Goal: Navigation & Orientation: Find specific page/section

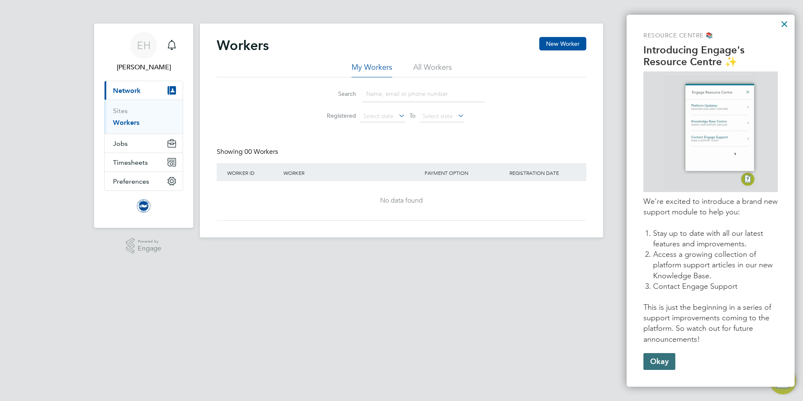
click at [534, 249] on button "Okay" at bounding box center [660, 361] width 32 height 17
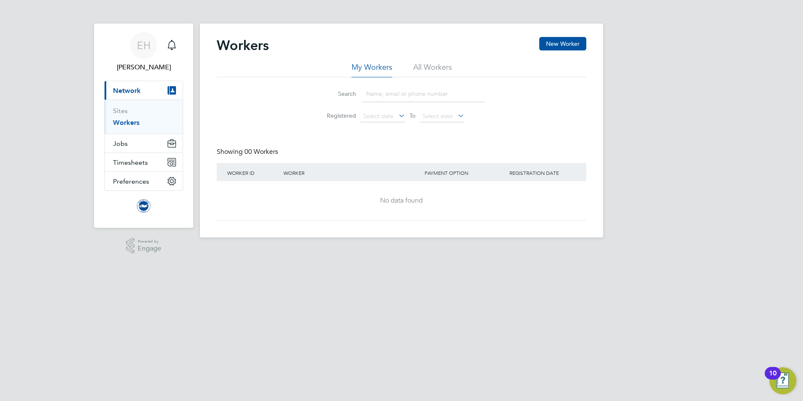
click at [534, 249] on img "Open Resource Center, 10 new notifications" at bounding box center [783, 380] width 27 height 27
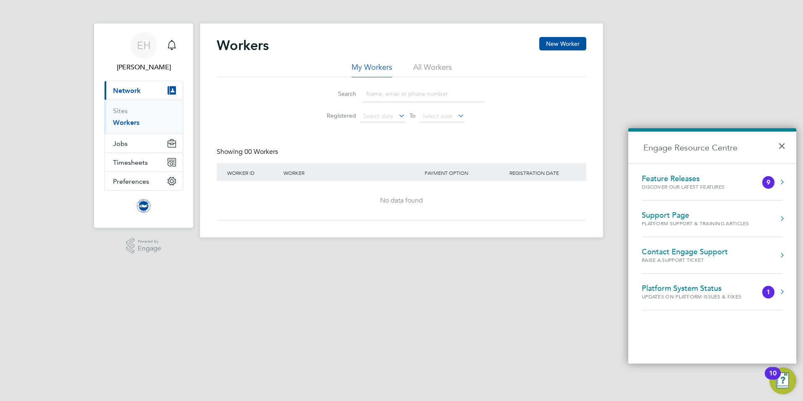
click at [534, 249] on html "EH Emily Houghton Notifications Applications: Current page: Network Sites Worke…" at bounding box center [401, 125] width 803 height 251
click at [165, 161] on button "Timesheets" at bounding box center [144, 162] width 78 height 18
click at [131, 158] on span "Timesheets" at bounding box center [130, 162] width 35 height 8
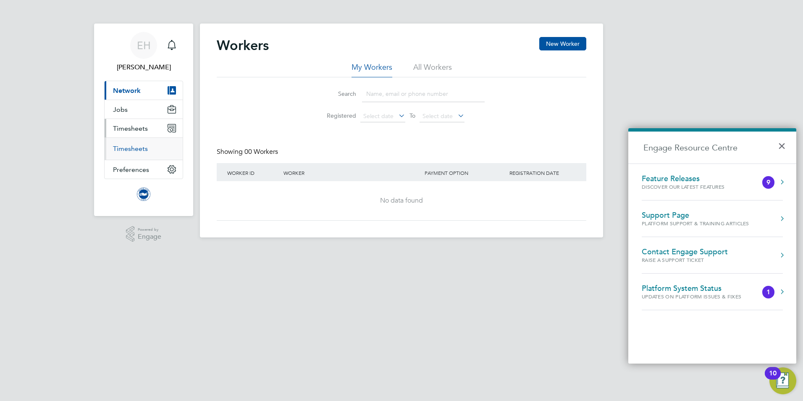
click at [133, 148] on link "Timesheets" at bounding box center [130, 149] width 35 height 8
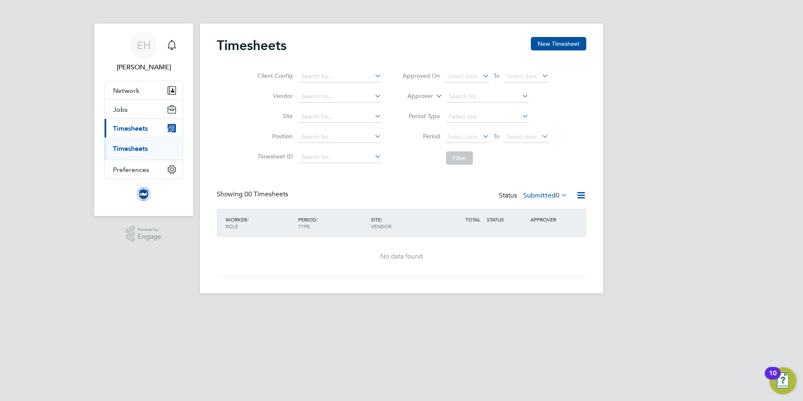
click at [534, 194] on icon at bounding box center [581, 195] width 11 height 11
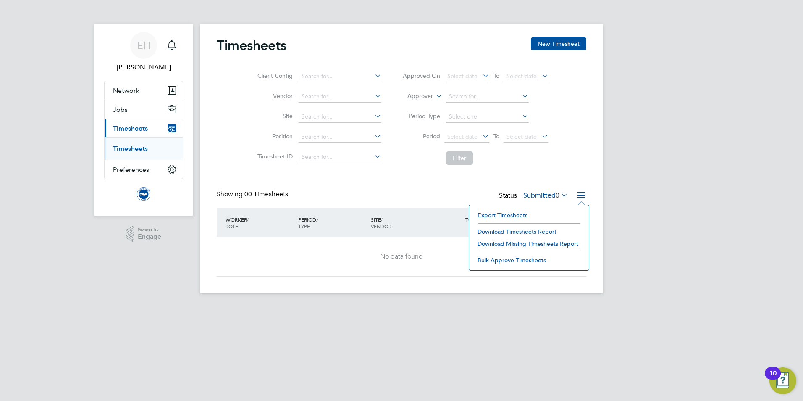
click at [466, 249] on app-footer at bounding box center [401, 299] width 403 height 13
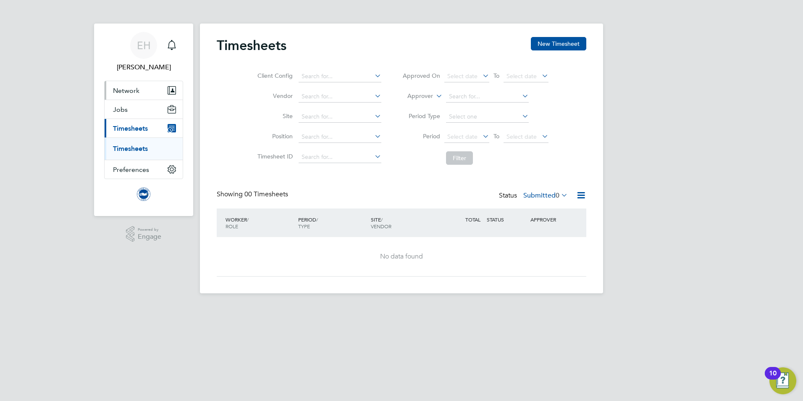
click at [133, 89] on span "Network" at bounding box center [126, 91] width 26 height 8
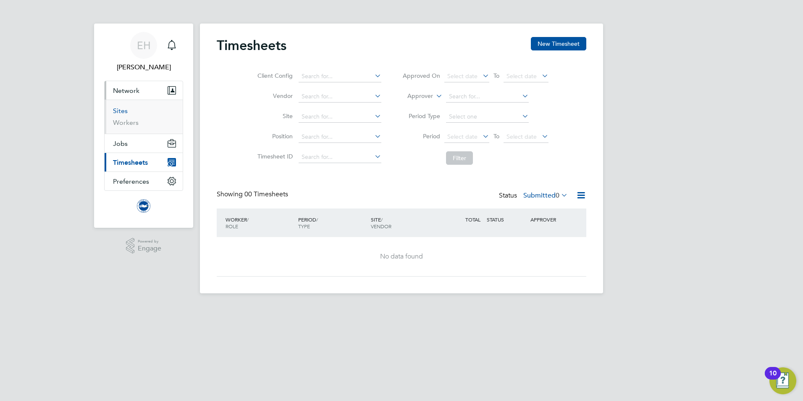
click at [120, 109] on link "Sites" at bounding box center [120, 111] width 15 height 8
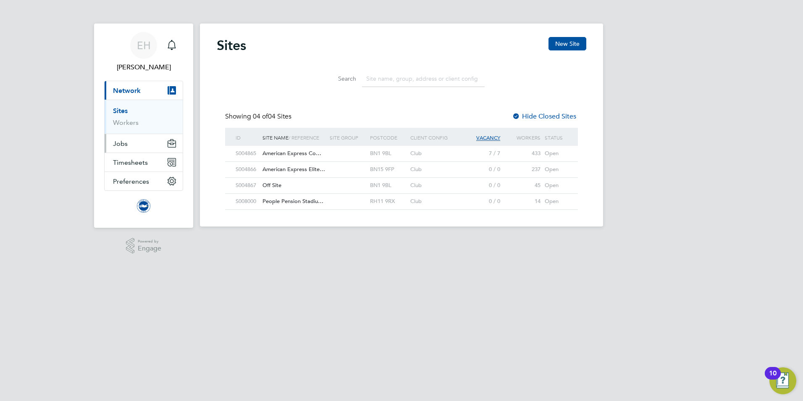
click at [127, 142] on span "Jobs" at bounding box center [120, 143] width 15 height 8
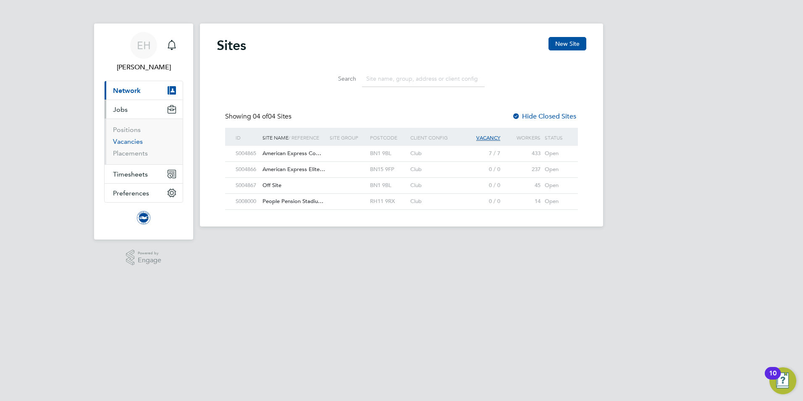
click at [129, 140] on link "Vacancies" at bounding box center [128, 141] width 30 height 8
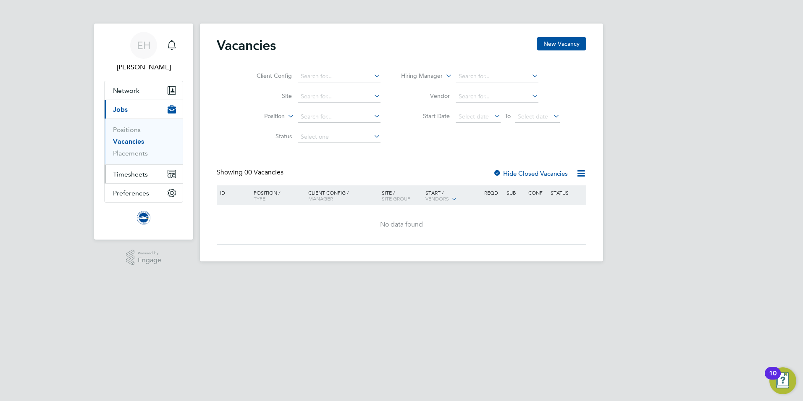
click at [131, 175] on span "Timesheets" at bounding box center [130, 174] width 35 height 8
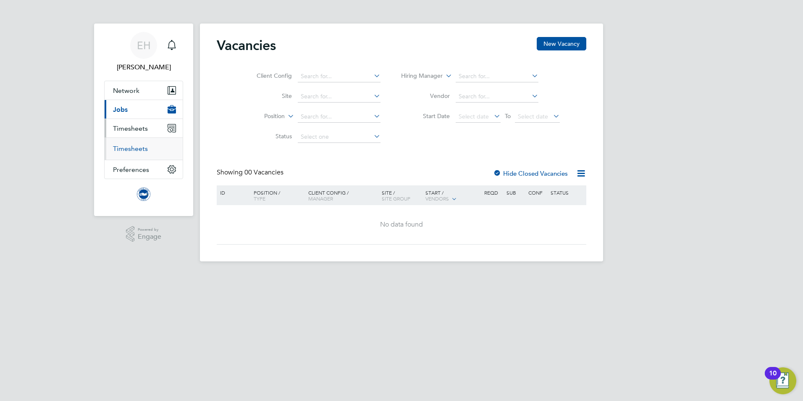
click at [130, 145] on link "Timesheets" at bounding box center [130, 149] width 35 height 8
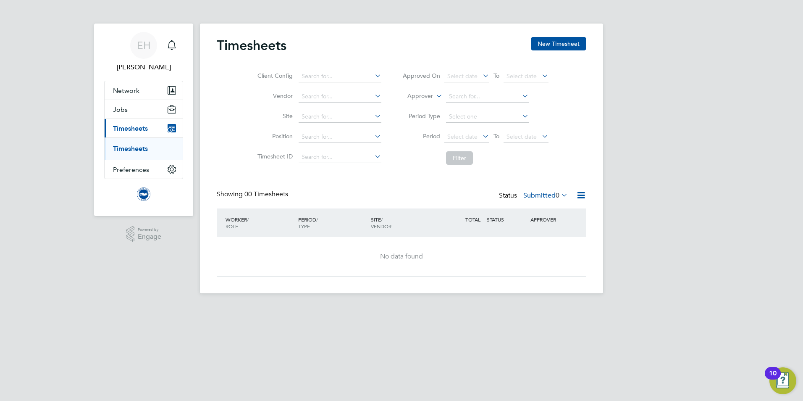
click at [534, 249] on html "EH Emily Houghton Notifications Applications: Network Sites Workers Jobs Positi…" at bounding box center [401, 153] width 803 height 307
